Goal: Information Seeking & Learning: Learn about a topic

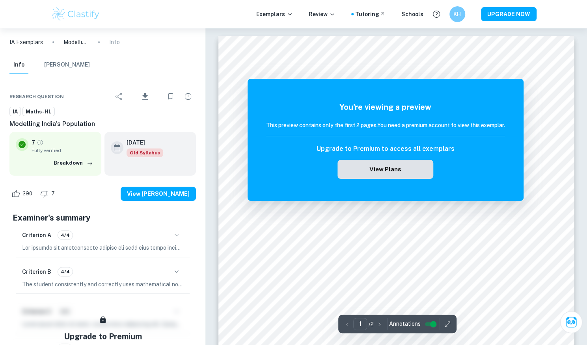
click at [358, 170] on button "View Plans" at bounding box center [384, 169] width 95 height 19
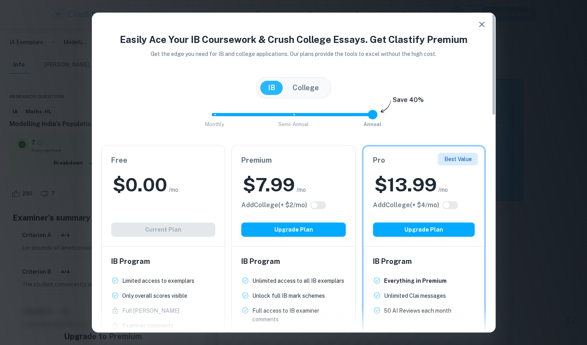
click at [483, 23] on icon "button" at bounding box center [482, 25] width 6 height 6
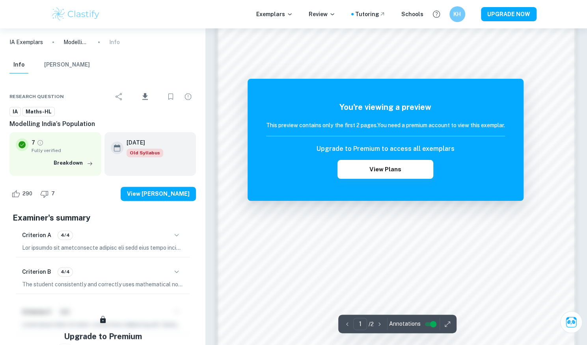
scroll to position [755, 0]
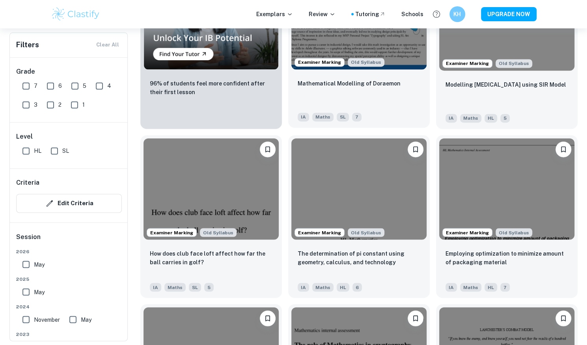
scroll to position [651, 0]
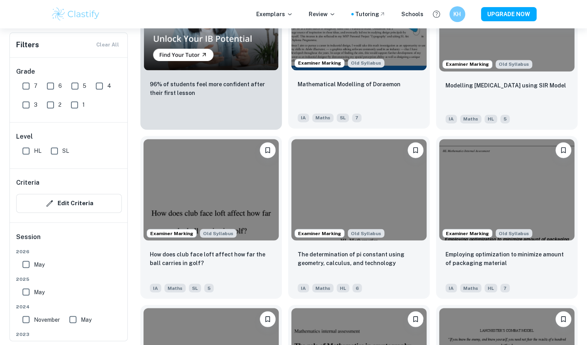
click at [405, 55] on img at bounding box center [358, 18] width 135 height 101
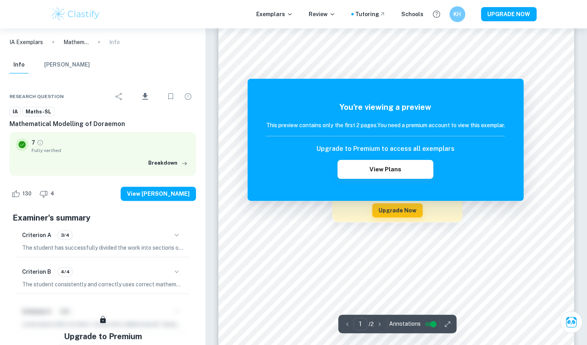
scroll to position [115, 0]
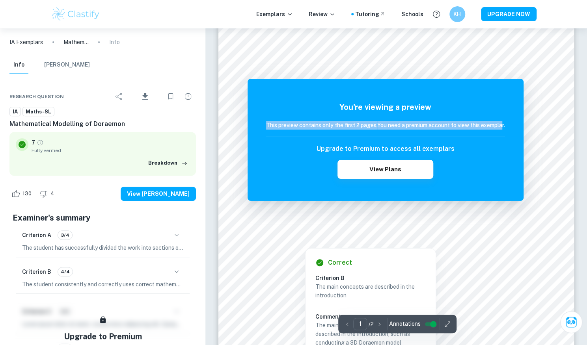
drag, startPoint x: 439, startPoint y: 86, endPoint x: 503, endPoint y: 117, distance: 71.4
click at [503, 117] on div "You're viewing a preview This preview contains only the first 2 pages. You need…" at bounding box center [386, 140] width 276 height 122
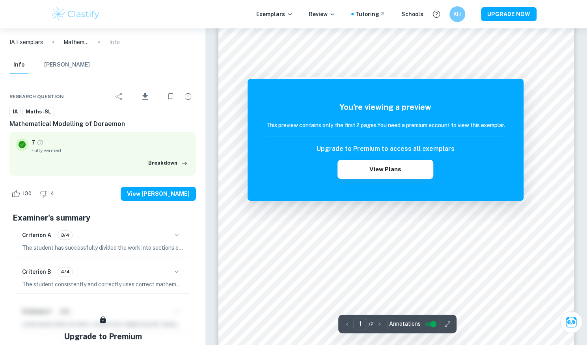
click at [393, 65] on div at bounding box center [392, 63] width 280 height 8
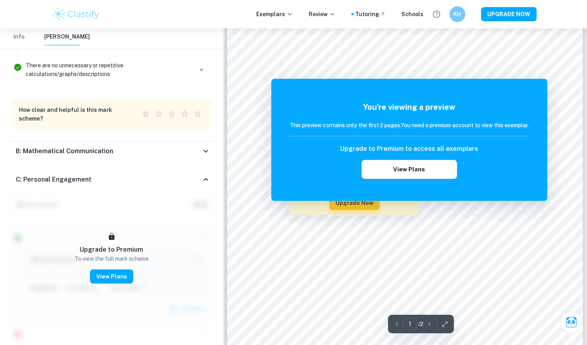
scroll to position [39, 0]
